Goal: Information Seeking & Learning: Learn about a topic

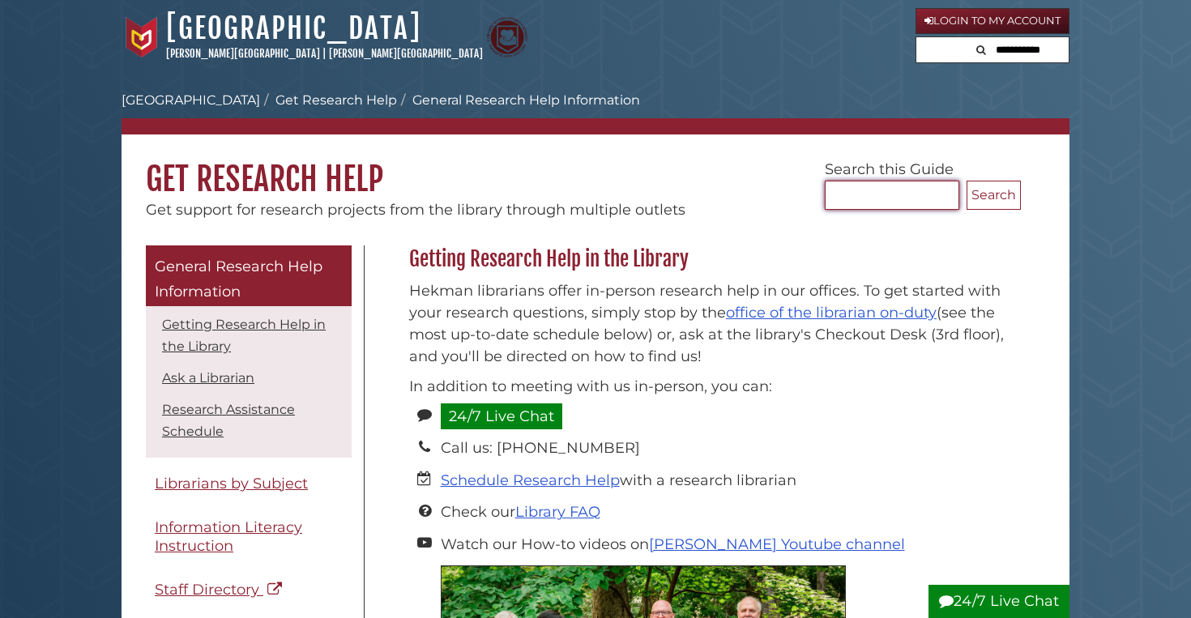
click at [844, 194] on input "Search..." at bounding box center [892, 195] width 135 height 29
type input "*********"
click at [1013, 202] on button "Search" at bounding box center [994, 195] width 54 height 29
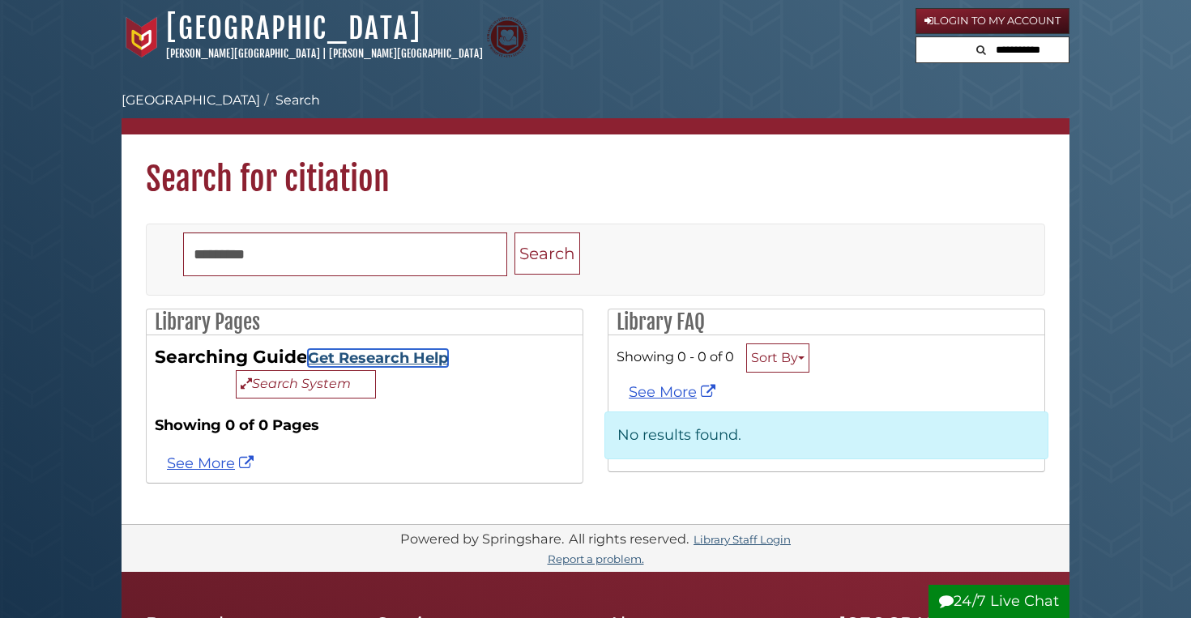
click at [409, 358] on link "Get Research Help" at bounding box center [378, 358] width 140 height 18
